Goal: Task Accomplishment & Management: Use online tool/utility

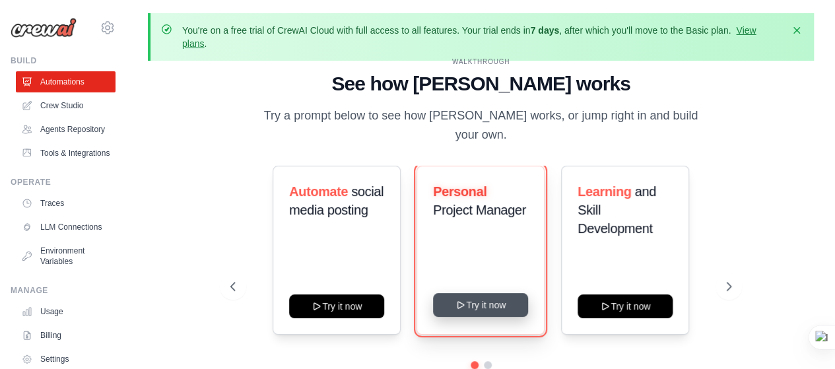
click at [499, 293] on button "Try it now" at bounding box center [480, 305] width 95 height 24
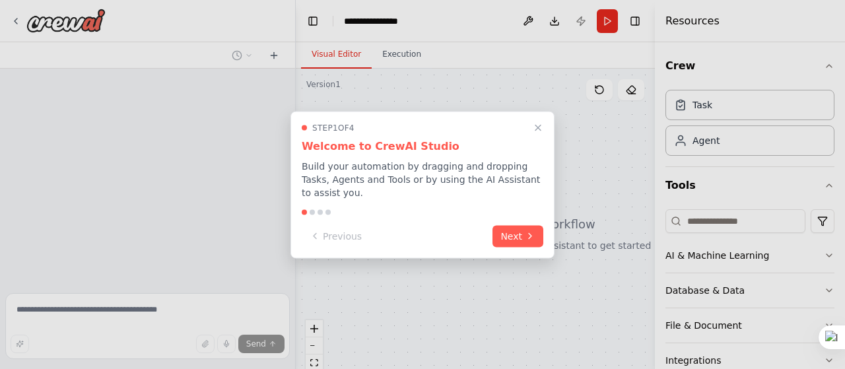
click at [199, 200] on div at bounding box center [422, 184] width 845 height 369
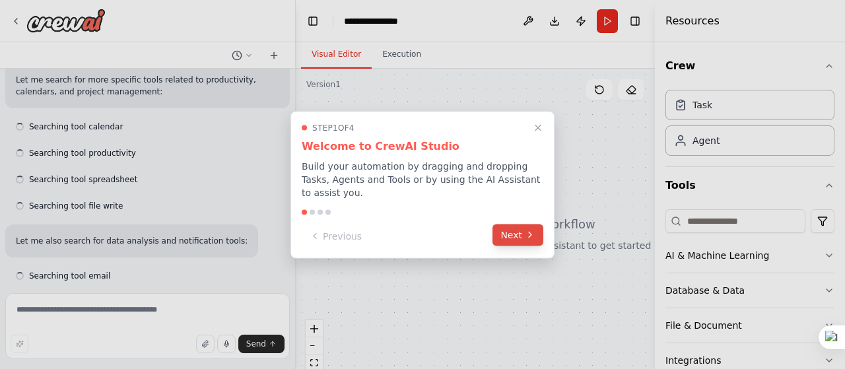
click at [534, 230] on icon at bounding box center [530, 235] width 11 height 11
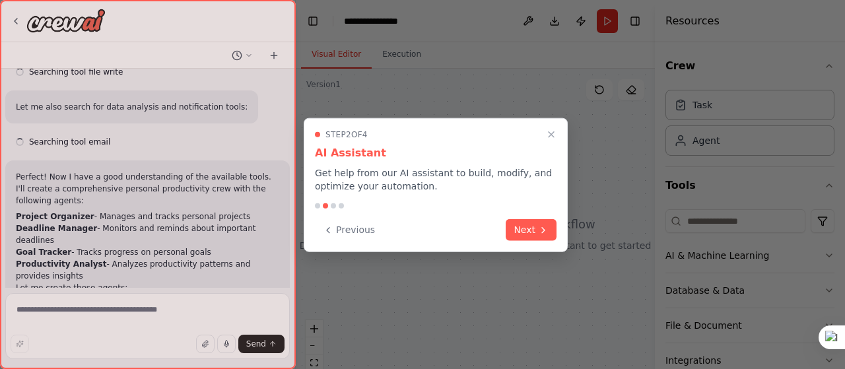
scroll to position [355, 0]
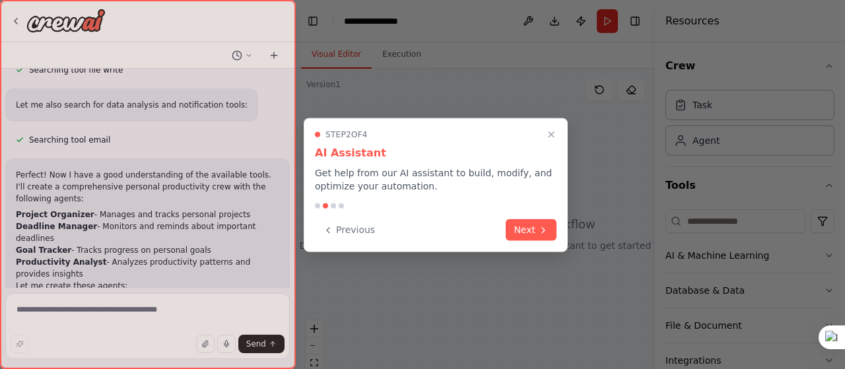
click at [534, 223] on button "Next" at bounding box center [531, 230] width 51 height 22
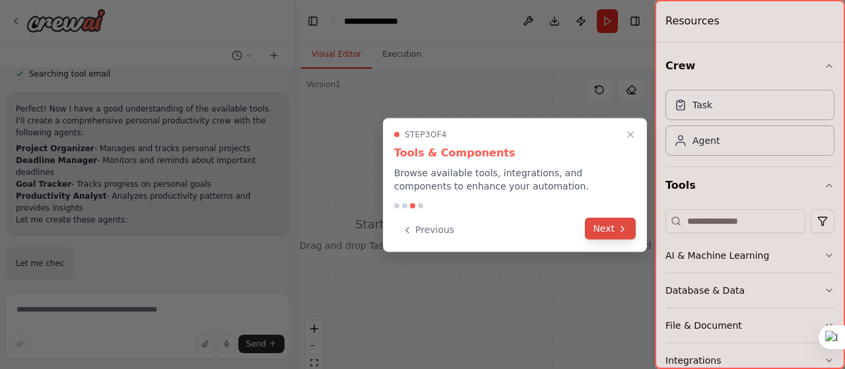
scroll to position [425, 0]
click at [606, 221] on button "Next" at bounding box center [610, 229] width 51 height 22
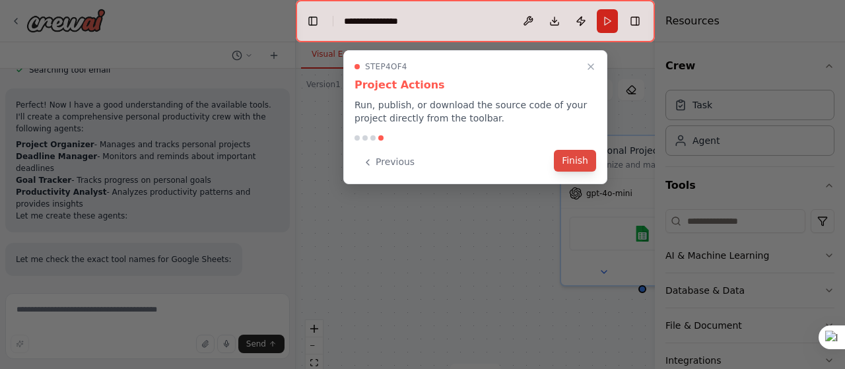
click at [591, 165] on button "Finish" at bounding box center [575, 161] width 42 height 22
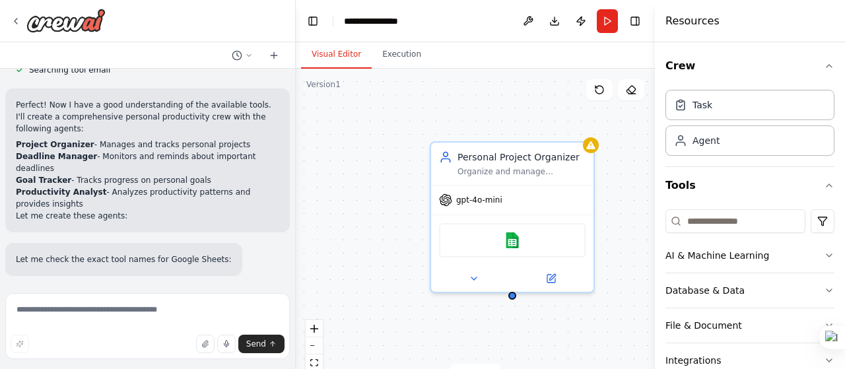
drag, startPoint x: 469, startPoint y: 263, endPoint x: 338, endPoint y: 270, distance: 130.8
click at [338, 270] on div "Personal Project Organizer Organize and manage {user_name}'s personal projects …" at bounding box center [475, 234] width 359 height 330
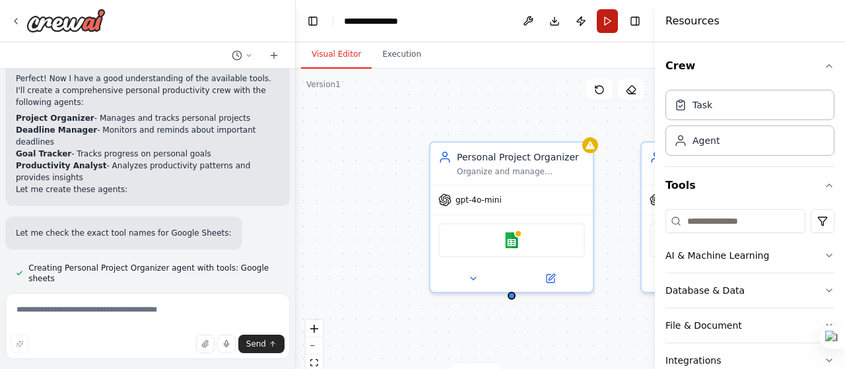
click at [597, 25] on button "Run" at bounding box center [607, 21] width 21 height 24
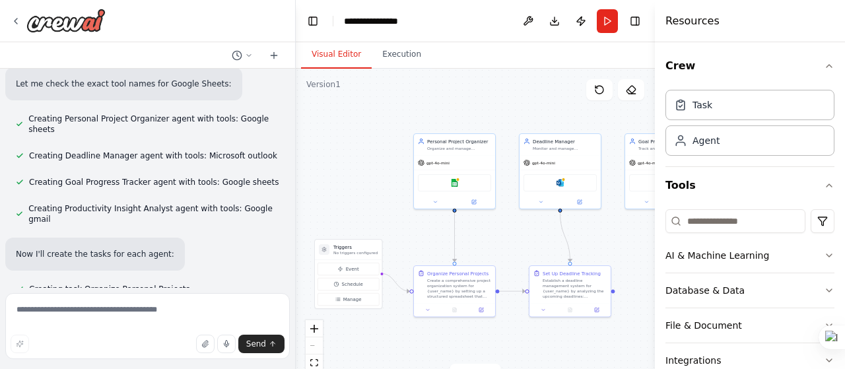
scroll to position [627, 0]
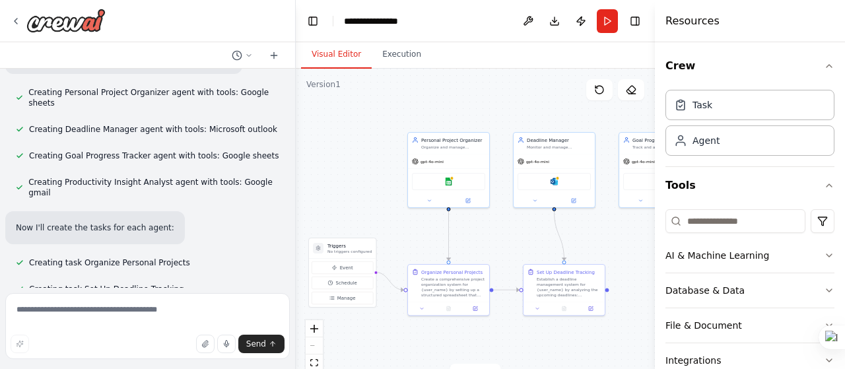
drag, startPoint x: 430, startPoint y: 175, endPoint x: 333, endPoint y: 159, distance: 98.3
click at [333, 159] on div ".deletable-edge-delete-btn { width: 20px; height: 20px; border: 0px solid #ffff…" at bounding box center [475, 234] width 359 height 330
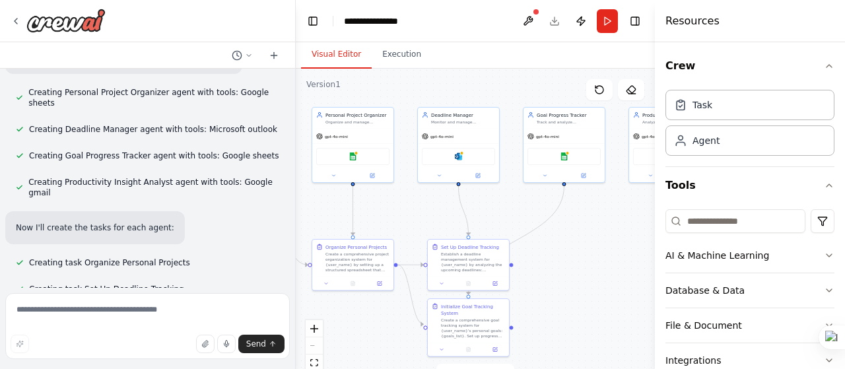
drag, startPoint x: 478, startPoint y: 217, endPoint x: 404, endPoint y: 201, distance: 75.6
click at [404, 201] on div ".deletable-edge-delete-btn { width: 20px; height: 20px; border: 0px solid #ffff…" at bounding box center [475, 234] width 359 height 330
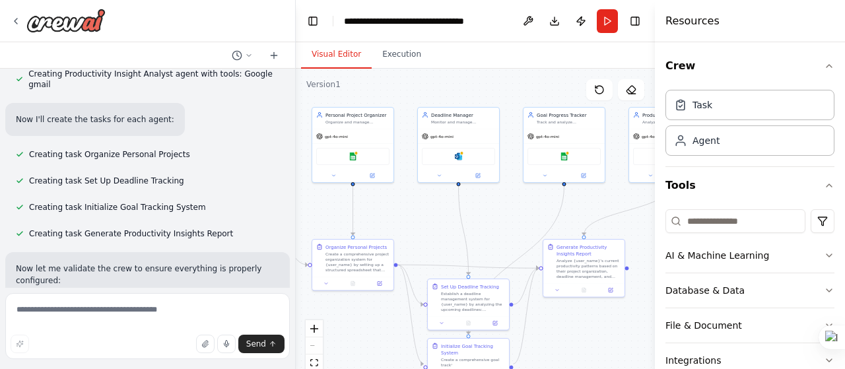
scroll to position [767, 0]
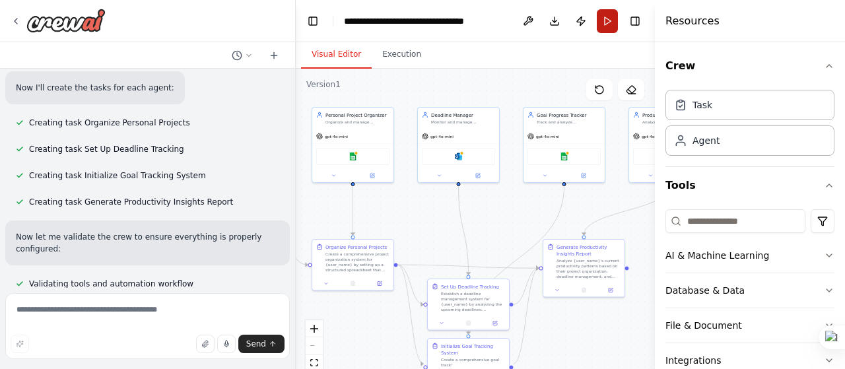
click at [599, 26] on button "Run" at bounding box center [607, 21] width 21 height 24
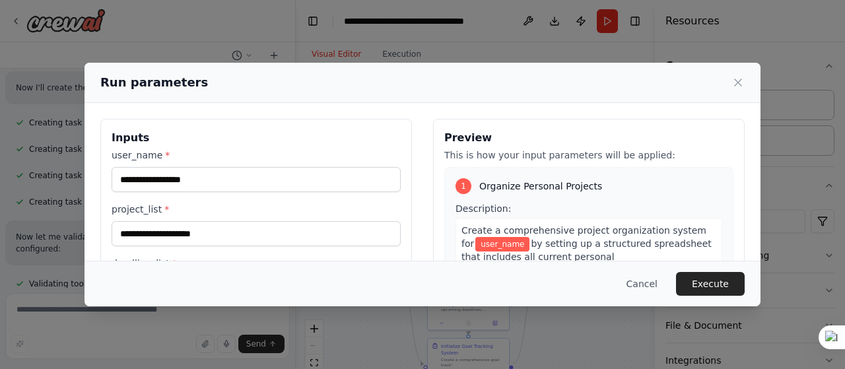
click at [729, 79] on div "Run parameters" at bounding box center [422, 82] width 644 height 18
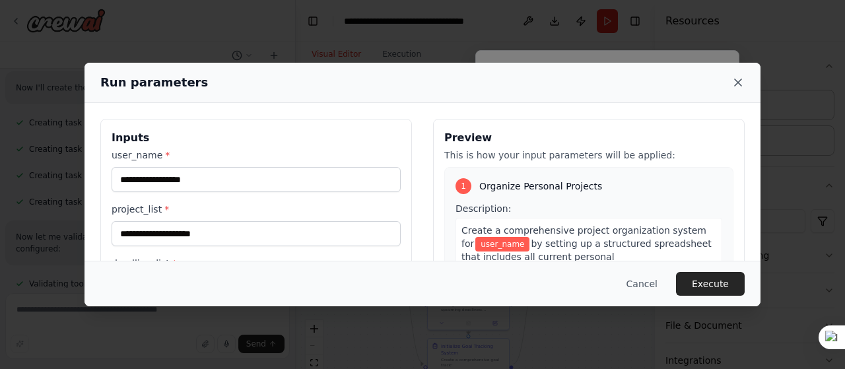
click at [741, 84] on div "Run parameters" at bounding box center [422, 83] width 676 height 40
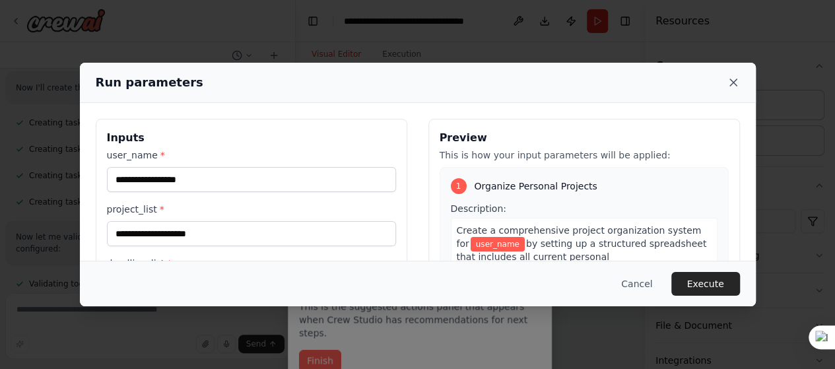
click at [730, 80] on icon at bounding box center [733, 82] width 7 height 7
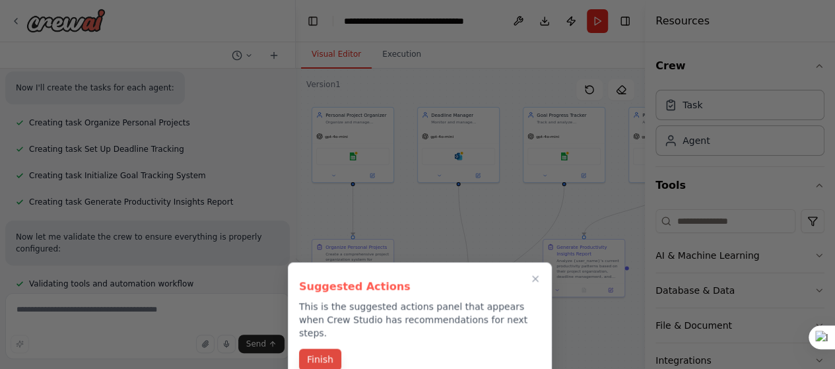
click at [325, 353] on button "Finish" at bounding box center [320, 359] width 42 height 22
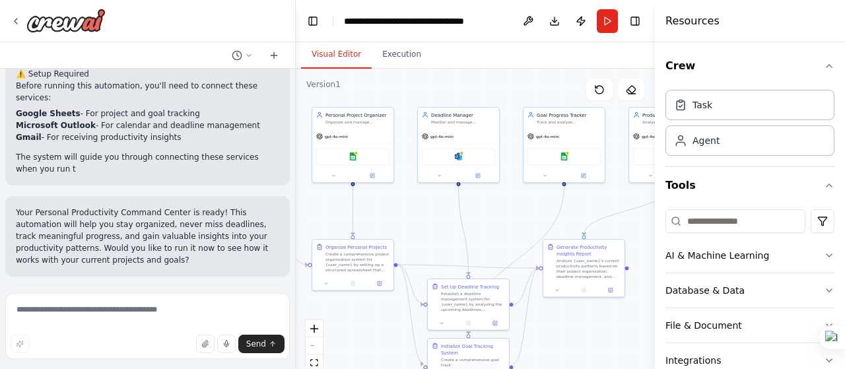
scroll to position [1598, 0]
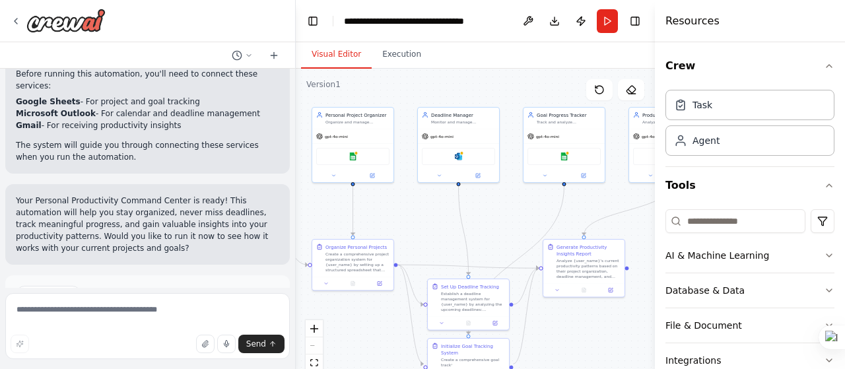
click at [171, 340] on button "Run Automation" at bounding box center [147, 350] width 263 height 21
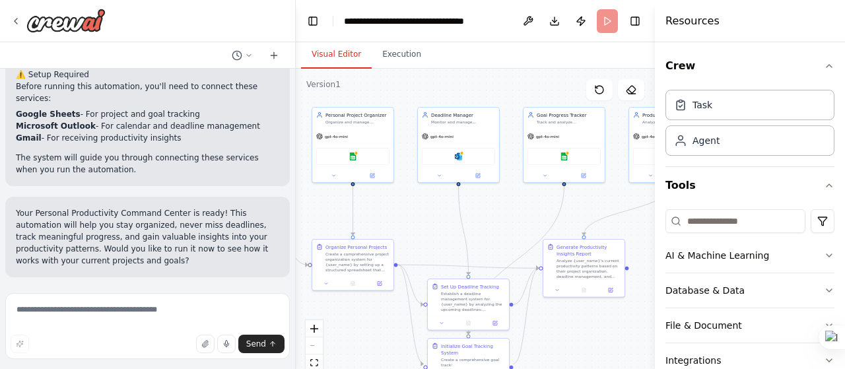
scroll to position [1491, 0]
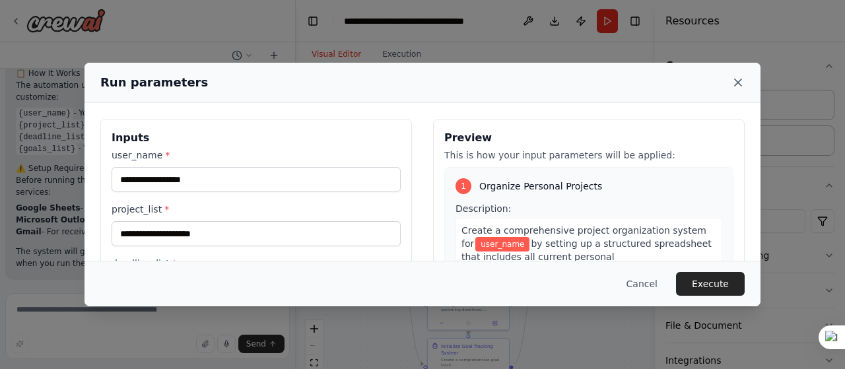
click at [737, 80] on icon at bounding box center [737, 82] width 13 height 13
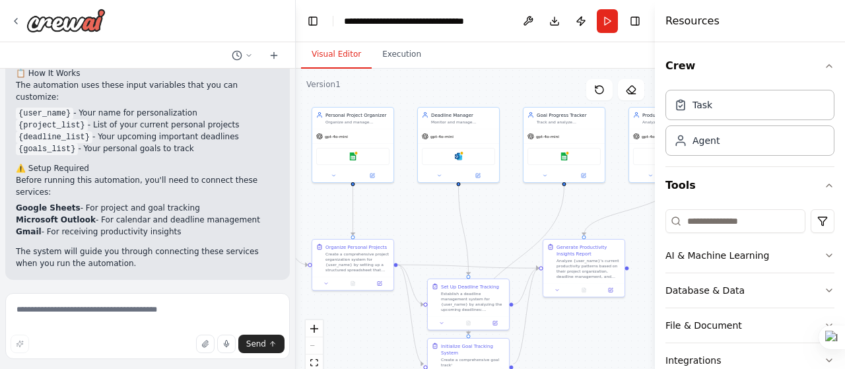
click at [8, 16] on div at bounding box center [147, 21] width 295 height 42
click at [12, 22] on icon at bounding box center [16, 21] width 11 height 11
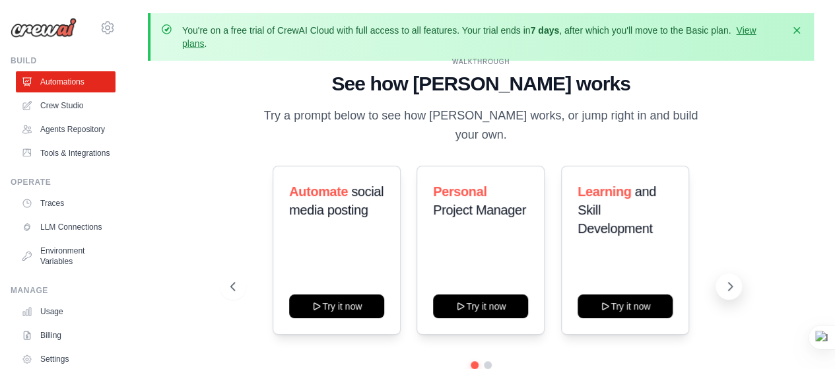
click at [735, 280] on icon at bounding box center [729, 286] width 13 height 13
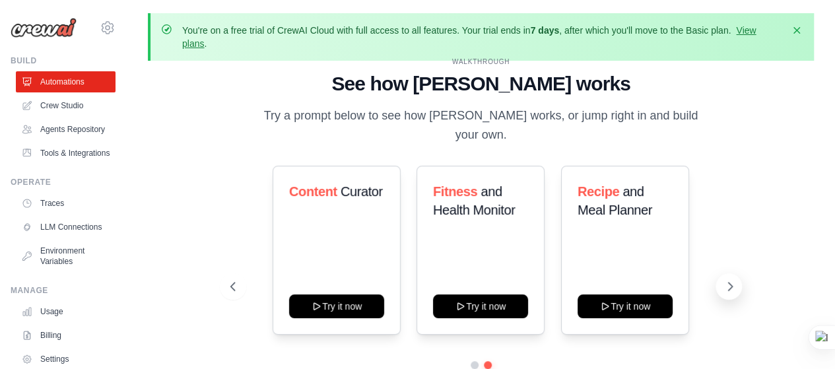
click at [735, 280] on icon at bounding box center [729, 286] width 13 height 13
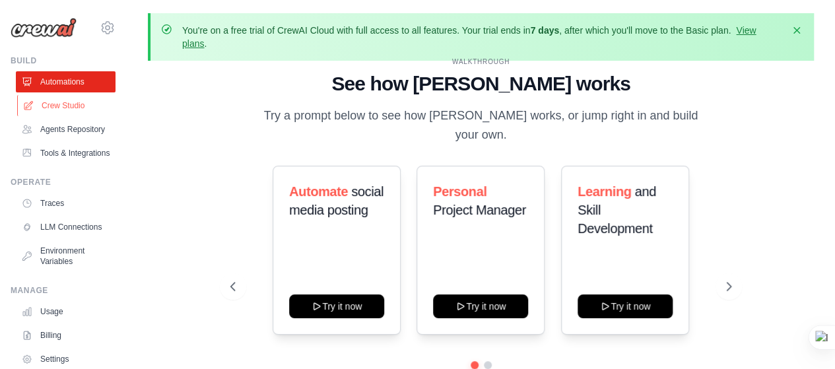
click at [82, 105] on link "Crew Studio" at bounding box center [67, 105] width 100 height 21
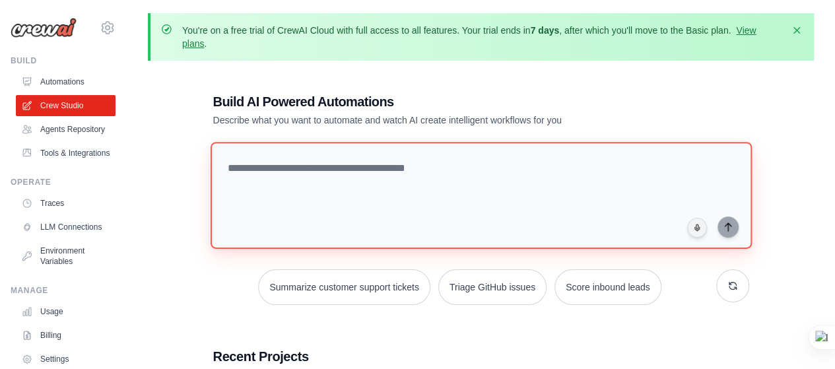
click at [356, 158] on textarea at bounding box center [480, 195] width 541 height 107
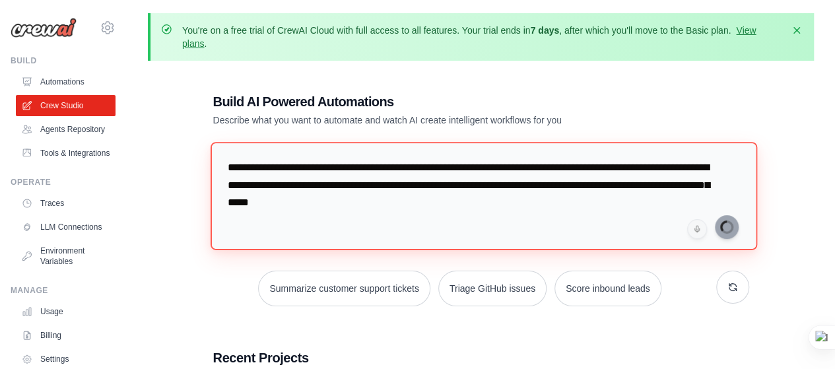
type textarea "**********"
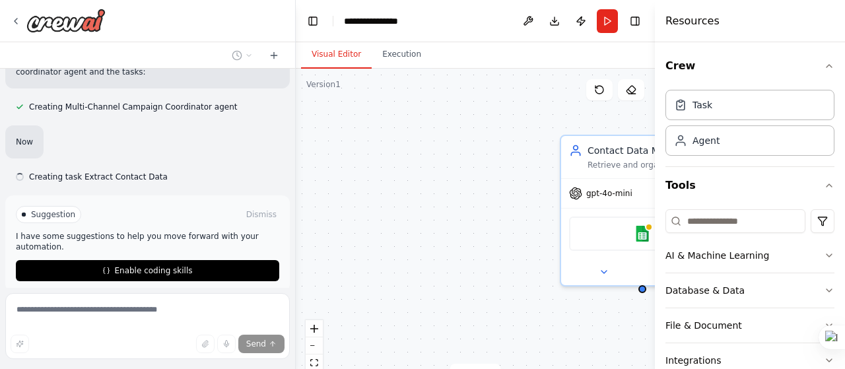
scroll to position [1205, 0]
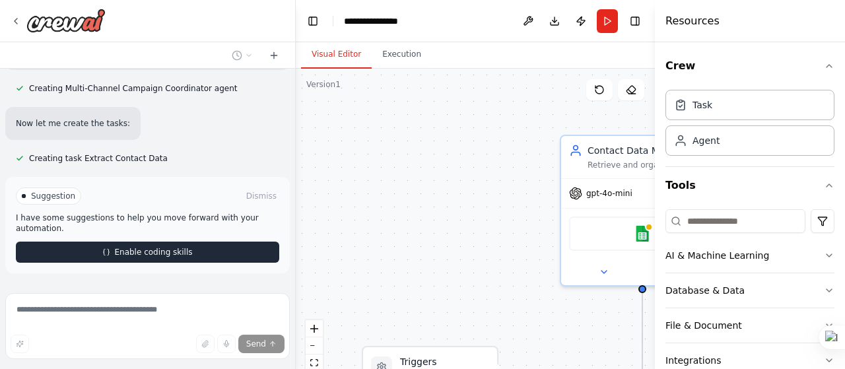
click at [243, 242] on button "Enable coding skills" at bounding box center [147, 252] width 263 height 21
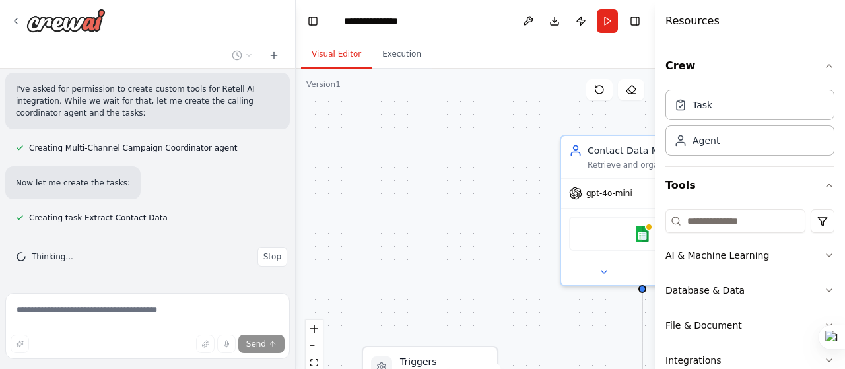
scroll to position [1099, 0]
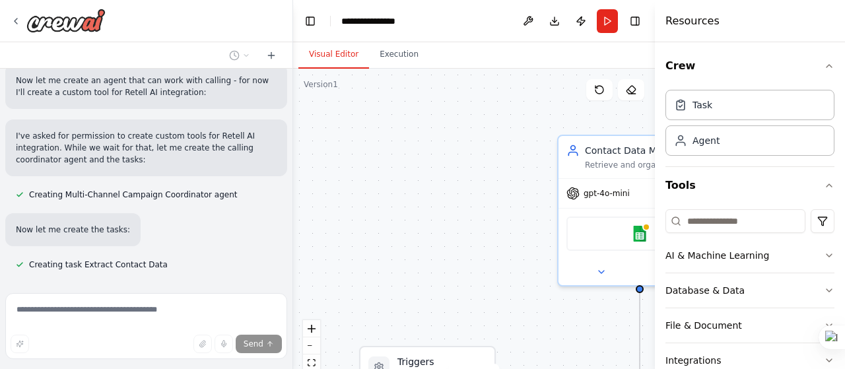
drag, startPoint x: 292, startPoint y: 261, endPoint x: 293, endPoint y: 272, distance: 11.2
click at [293, 272] on div "i want to create a agent in which i uploaded my documents in google sheet after…" at bounding box center [422, 184] width 845 height 369
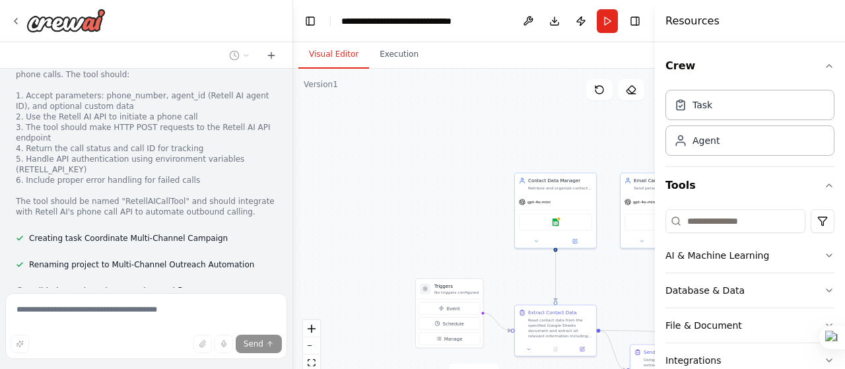
scroll to position [1480, 0]
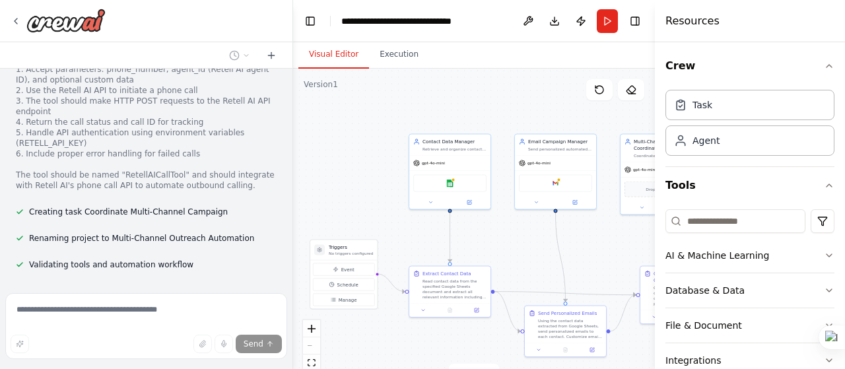
drag, startPoint x: 477, startPoint y: 241, endPoint x: 372, endPoint y: 202, distance: 112.5
click at [372, 202] on div ".deletable-edge-delete-btn { width: 20px; height: 20px; border: 0px solid #ffff…" at bounding box center [474, 234] width 362 height 330
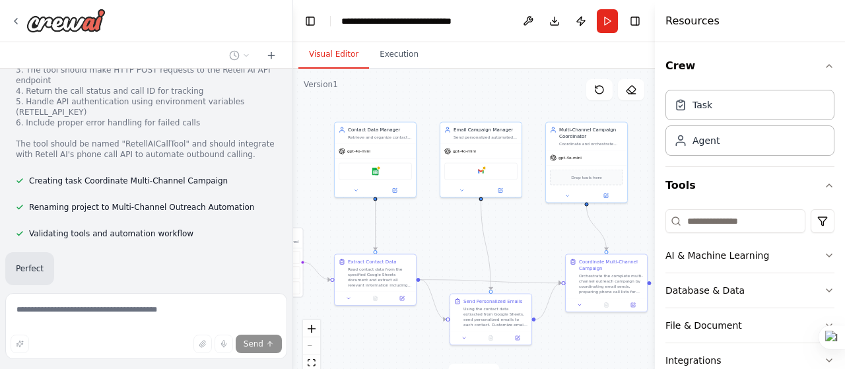
scroll to position [1512, 0]
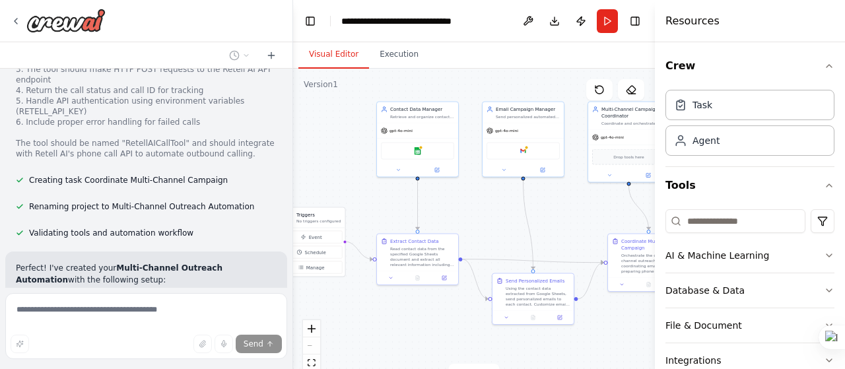
drag, startPoint x: 419, startPoint y: 235, endPoint x: 388, endPoint y: 203, distance: 44.8
click at [388, 203] on div ".deletable-edge-delete-btn { width: 20px; height: 20px; border: 0px solid #ffff…" at bounding box center [474, 234] width 362 height 330
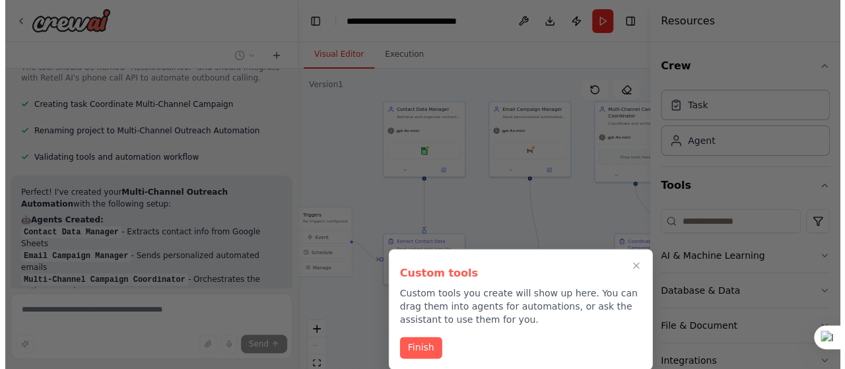
scroll to position [1593, 0]
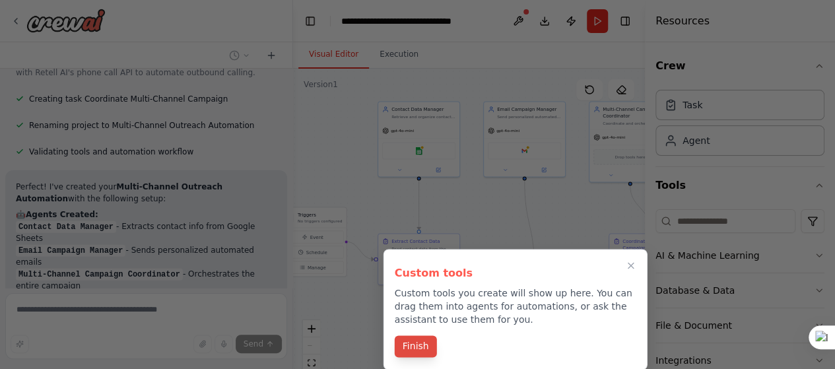
click at [422, 343] on button "Finish" at bounding box center [416, 346] width 42 height 22
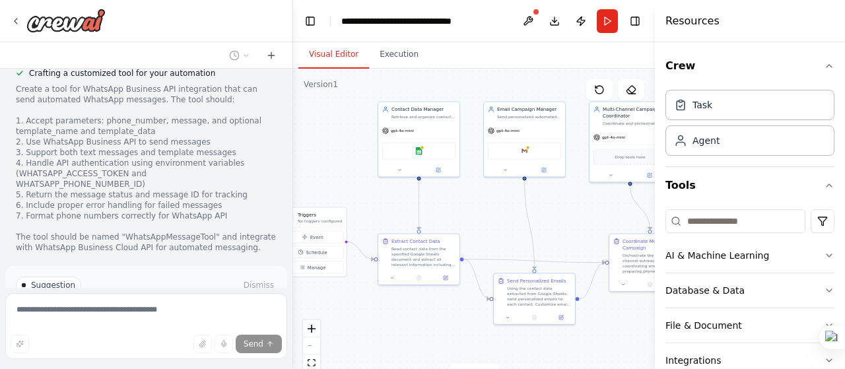
scroll to position [2372, 0]
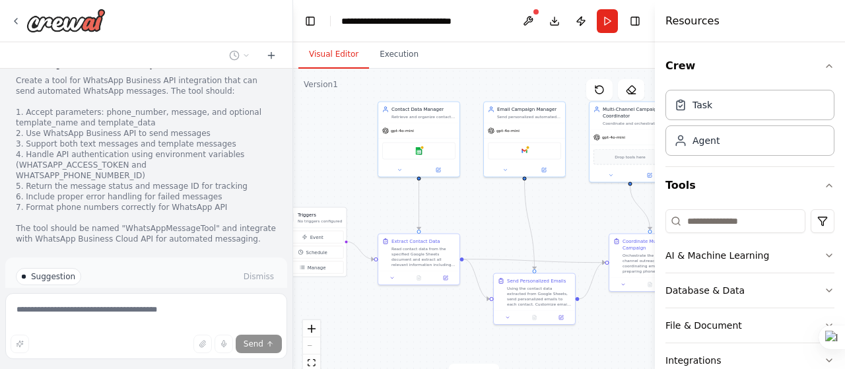
click at [249, 322] on button "Run Automation" at bounding box center [146, 332] width 261 height 21
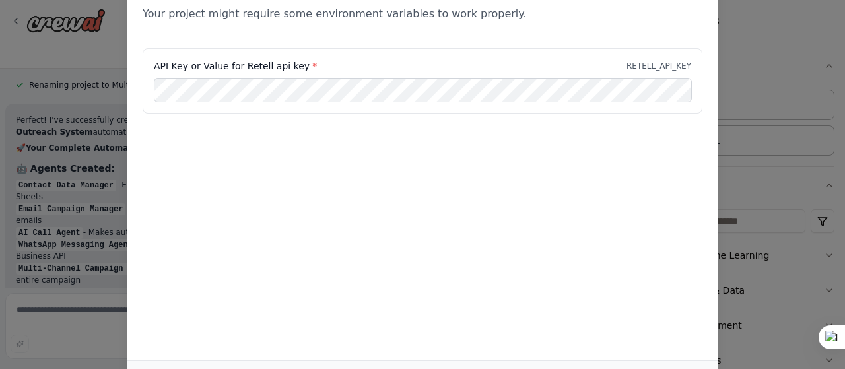
scroll to position [3318, 0]
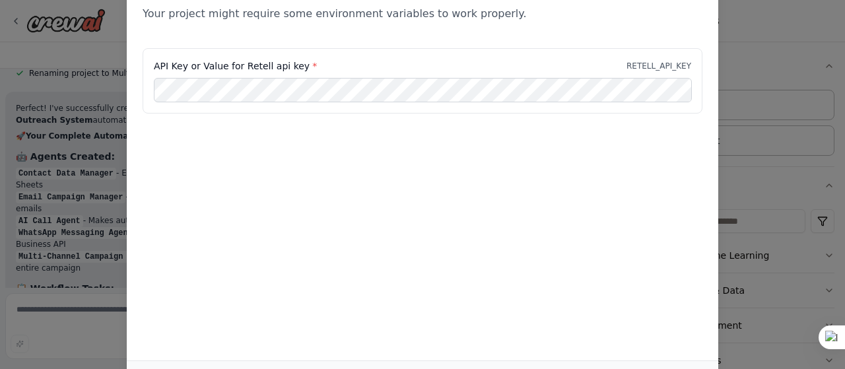
click at [661, 121] on div "API Key or Value for Retell api key * RETELL_API_KEY" at bounding box center [422, 88] width 591 height 81
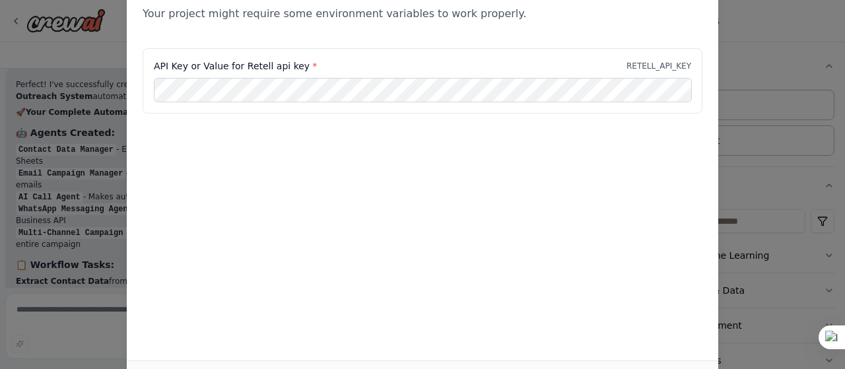
click at [748, 53] on div "Environment configuration Your project might require some environment variables…" at bounding box center [422, 184] width 845 height 369
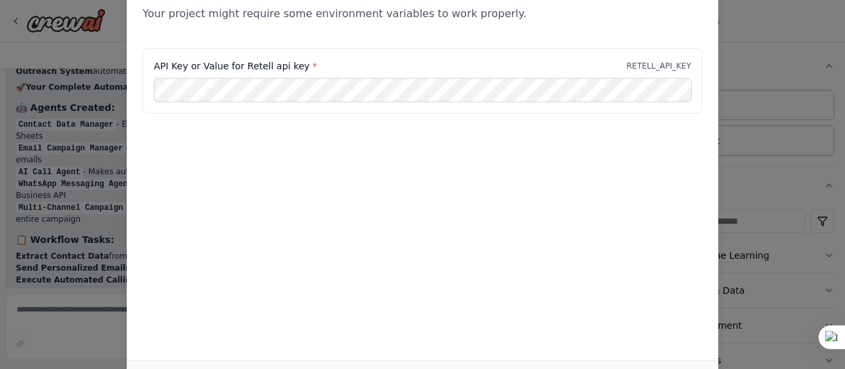
scroll to position [3386, 0]
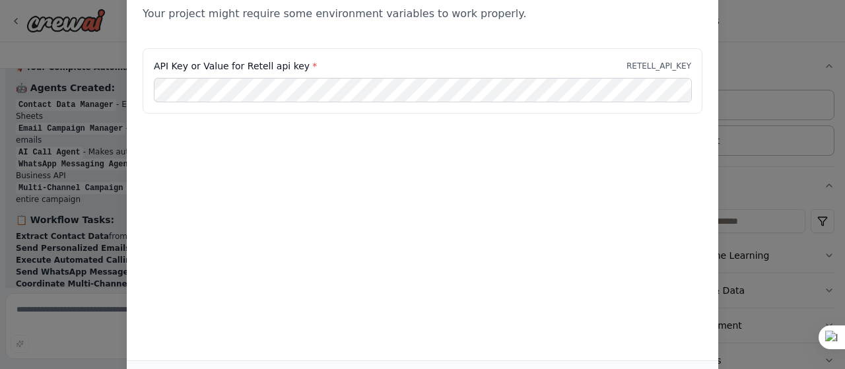
click at [754, 79] on div "Environment configuration Your project might require some environment variables…" at bounding box center [422, 184] width 845 height 369
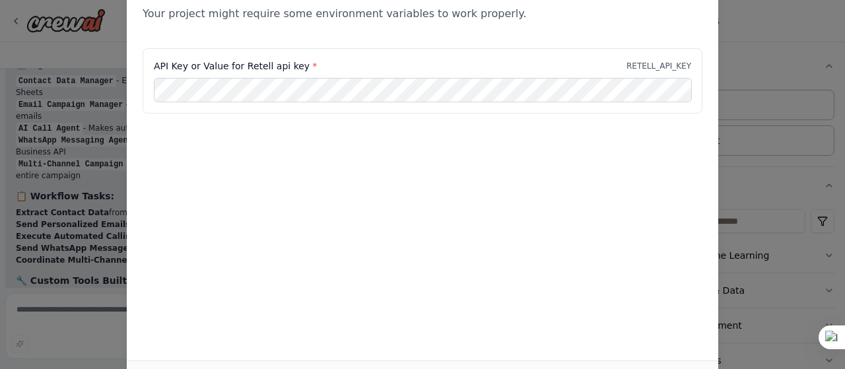
drag, startPoint x: 839, startPoint y: 122, endPoint x: 834, endPoint y: 84, distance: 38.6
click at [834, 84] on div "Environment configuration Your project might require some environment variables…" at bounding box center [422, 184] width 845 height 369
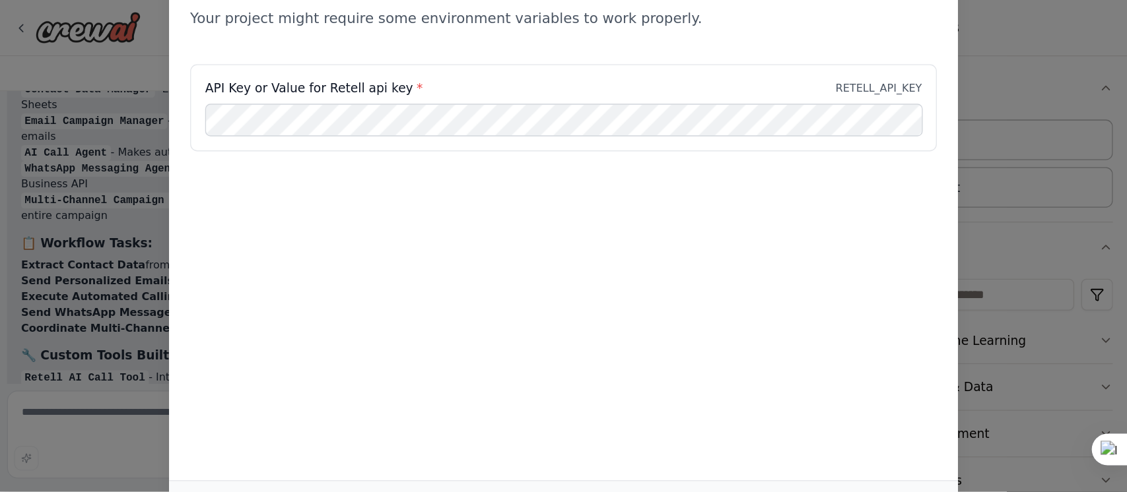
scroll to position [3434, 0]
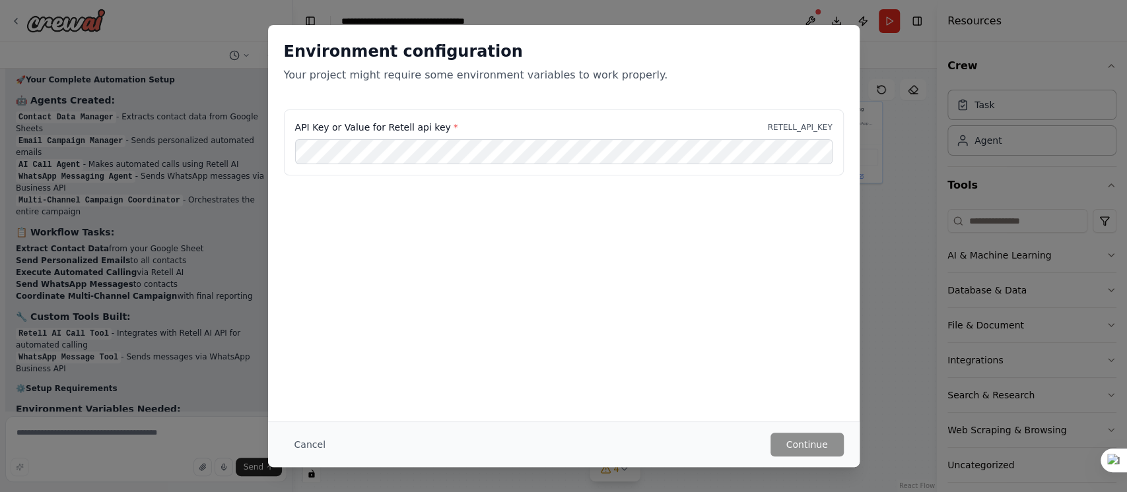
click at [844, 79] on div "Environment configuration Your project might require some environment variables…" at bounding box center [563, 246] width 1127 height 492
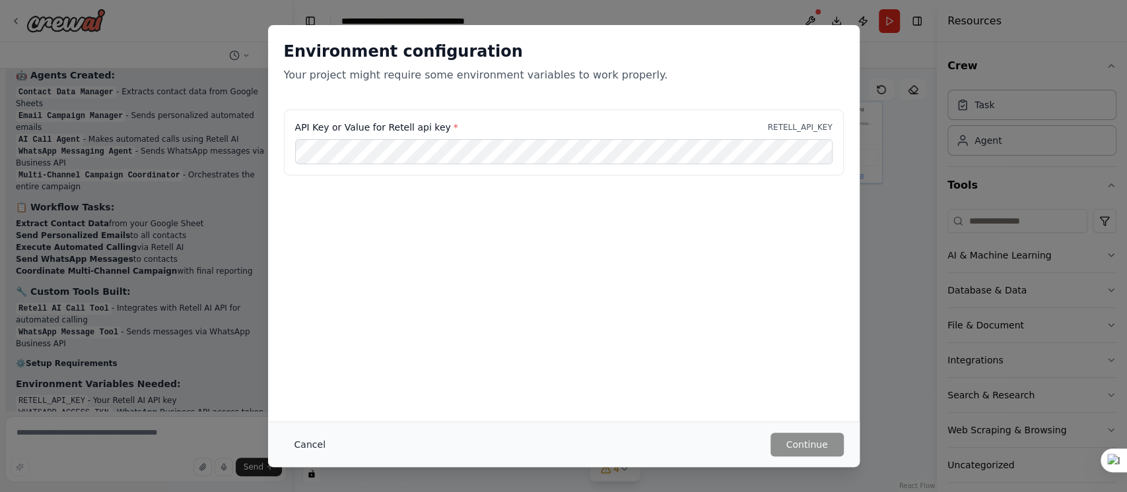
click at [310, 368] on button "Cancel" at bounding box center [310, 445] width 52 height 24
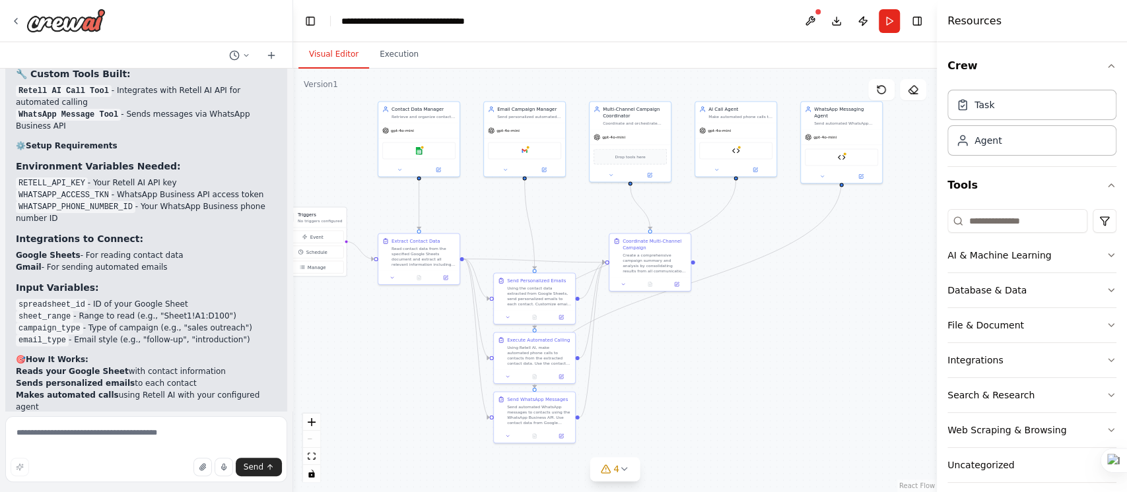
scroll to position [3629, 0]
